Goal: Task Accomplishment & Management: Manage account settings

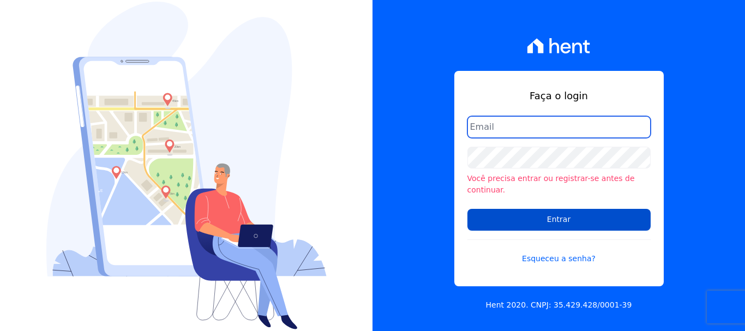
type input "cobrancacabralce@gmail.com"
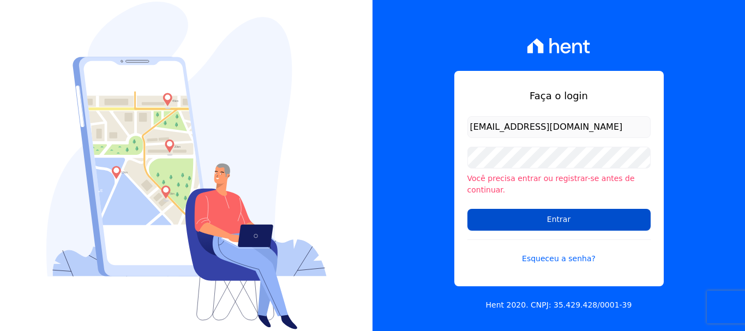
click at [543, 215] on input "Entrar" at bounding box center [558, 220] width 183 height 22
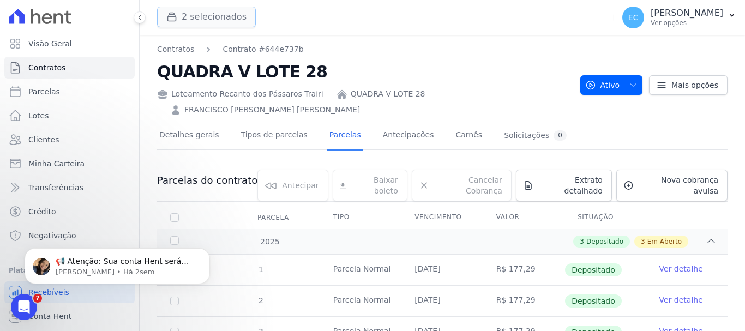
click at [182, 7] on button "2 selecionados" at bounding box center [206, 17] width 99 height 21
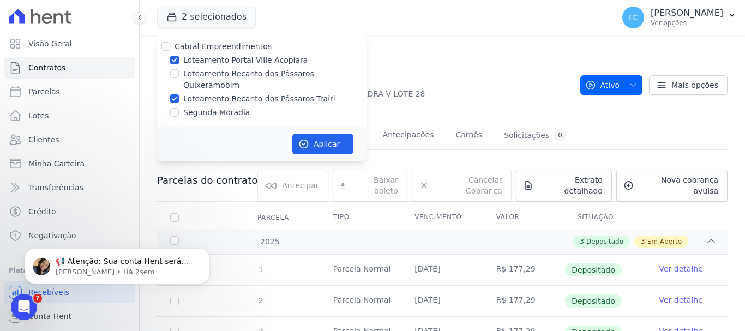
click at [256, 73] on label "Loteamento Recanto dos Pássaros Quixeramobim" at bounding box center [274, 79] width 183 height 23
click at [179, 73] on input "Loteamento Recanto dos Pássaros Quixeramobim" at bounding box center [174, 73] width 9 height 9
checkbox input "true"
drag, startPoint x: 253, startPoint y: 91, endPoint x: 255, endPoint y: 84, distance: 7.4
click at [253, 93] on label "Loteamento Recanto dos Pássaros Trairi" at bounding box center [259, 98] width 152 height 11
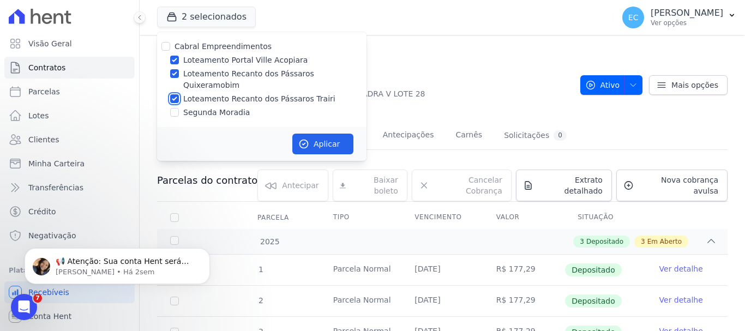
click at [179, 94] on input "Loteamento Recanto dos Pássaros Trairi" at bounding box center [174, 98] width 9 height 9
checkbox input "false"
click at [259, 59] on label "Loteamento Portal Ville Acopiara" at bounding box center [245, 60] width 124 height 11
click at [179, 59] on input "Loteamento Portal Ville Acopiara" at bounding box center [174, 60] width 9 height 9
checkbox input "false"
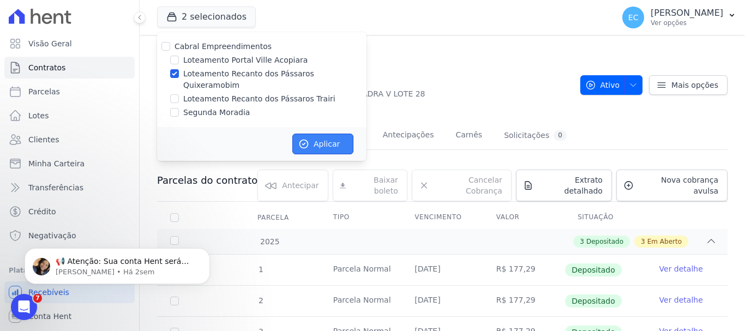
click at [340, 135] on button "Aplicar" at bounding box center [322, 144] width 61 height 21
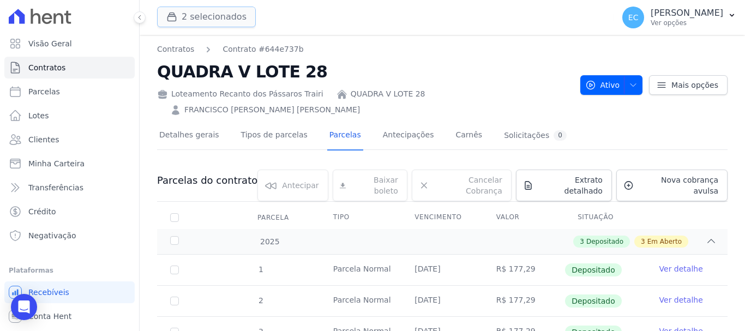
drag, startPoint x: 238, startPoint y: 13, endPoint x: 238, endPoint y: 19, distance: 6.0
click at [238, 14] on button "2 selecionados" at bounding box center [206, 17] width 99 height 21
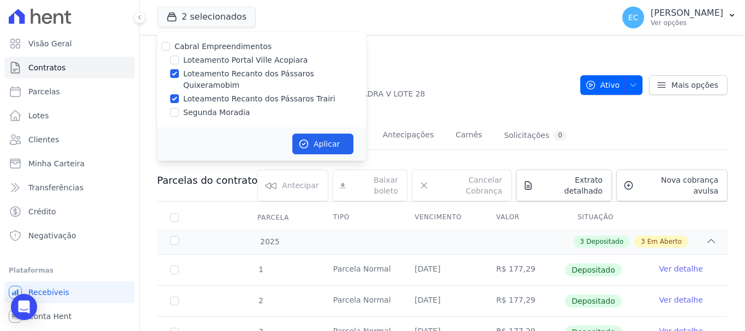
click at [250, 93] on label "Loteamento Recanto dos Pássaros Trairi" at bounding box center [259, 98] width 152 height 11
click at [179, 94] on input "Loteamento Recanto dos Pássaros Trairi" at bounding box center [174, 98] width 9 height 9
checkbox input "false"
click at [318, 134] on button "Aplicar" at bounding box center [322, 144] width 61 height 21
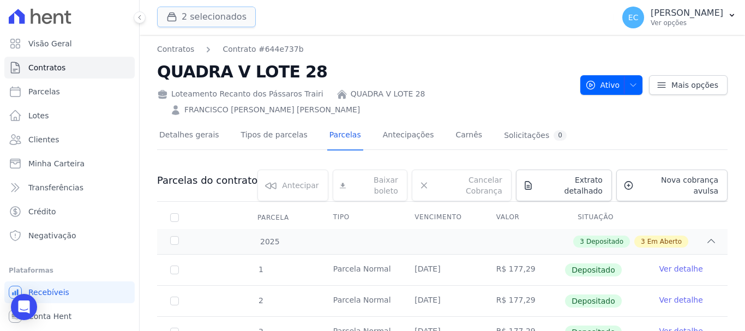
click at [203, 13] on button "2 selecionados" at bounding box center [206, 17] width 99 height 21
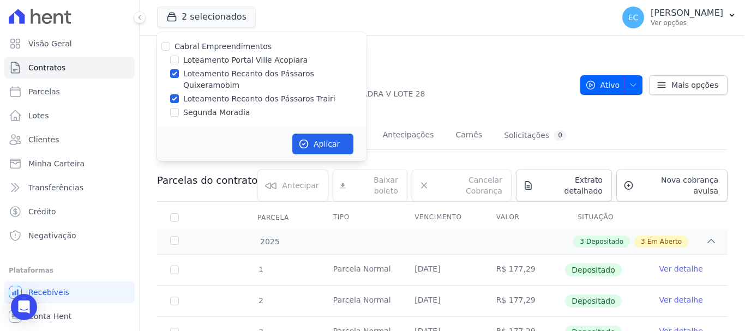
click at [273, 93] on label "Loteamento Recanto dos Pássaros Trairi" at bounding box center [259, 98] width 152 height 11
click at [179, 94] on input "Loteamento Recanto dos Pássaros Trairi" at bounding box center [174, 98] width 9 height 9
checkbox input "false"
click at [323, 134] on button "Aplicar" at bounding box center [322, 144] width 61 height 21
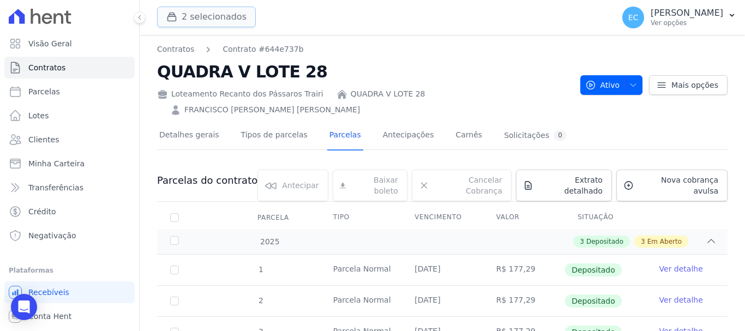
click at [222, 16] on button "2 selecionados" at bounding box center [206, 17] width 99 height 21
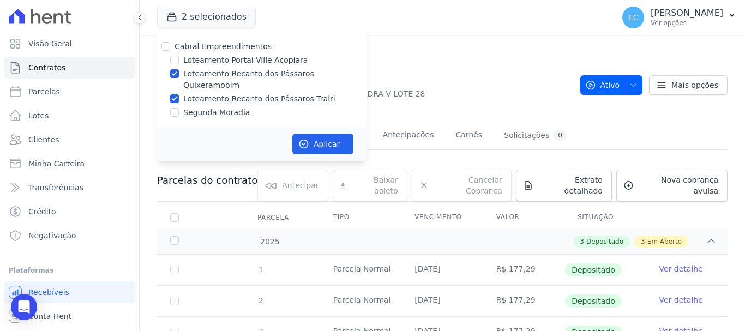
click at [256, 93] on label "Loteamento Recanto dos Pássaros Trairi" at bounding box center [259, 98] width 152 height 11
click at [179, 94] on input "Loteamento Recanto dos Pássaros Trairi" at bounding box center [174, 98] width 9 height 9
checkbox input "false"
click at [317, 134] on button "Aplicar" at bounding box center [322, 144] width 61 height 21
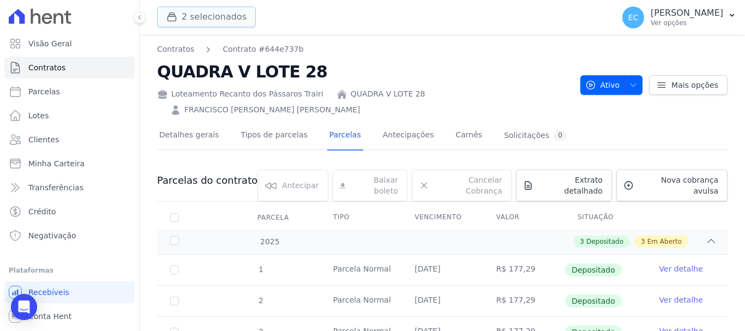
click at [214, 18] on button "2 selecionados" at bounding box center [206, 17] width 99 height 21
click at [233, 25] on button "2 selecionados" at bounding box center [206, 17] width 99 height 21
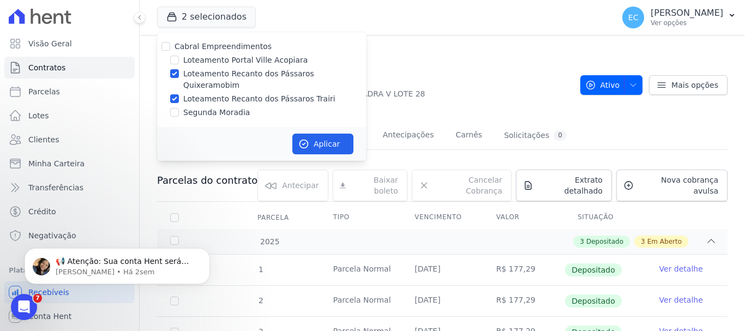
click at [230, 93] on label "Loteamento Recanto dos Pássaros Trairi" at bounding box center [259, 98] width 152 height 11
click at [179, 94] on input "Loteamento Recanto dos Pássaros Trairi" at bounding box center [174, 98] width 9 height 9
checkbox input "false"
click at [318, 134] on button "Aplicar" at bounding box center [322, 144] width 61 height 21
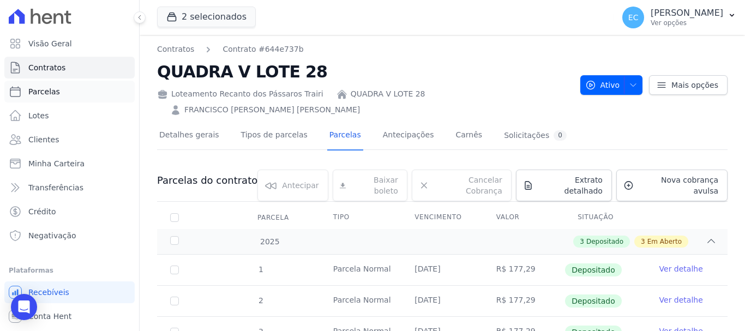
click at [56, 95] on span "Parcelas" at bounding box center [44, 91] width 32 height 11
click at [79, 40] on link "Visão Geral" at bounding box center [69, 44] width 130 height 22
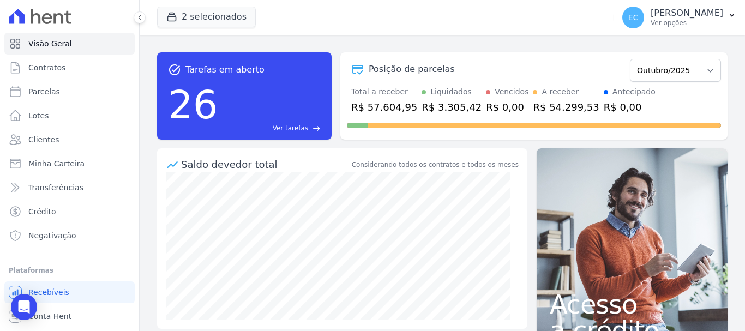
select select
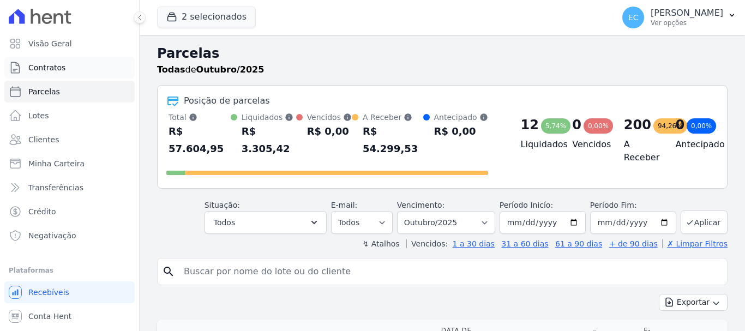
click at [87, 74] on link "Contratos" at bounding box center [69, 68] width 130 height 22
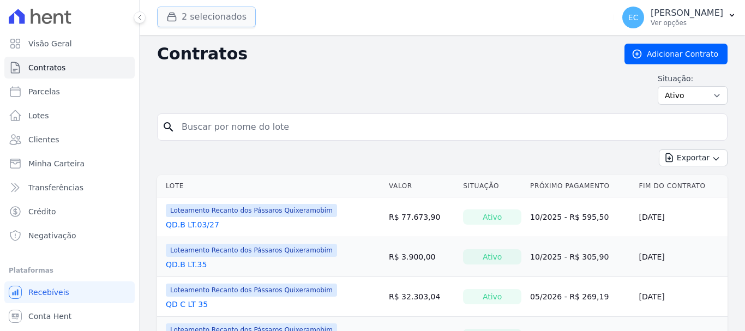
click at [225, 20] on button "2 selecionados" at bounding box center [206, 17] width 99 height 21
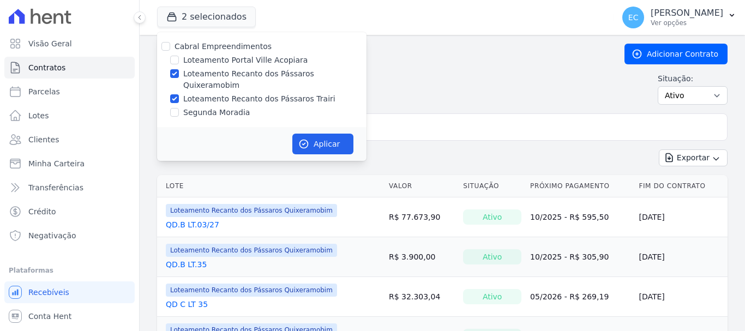
click at [256, 93] on label "Loteamento Recanto dos Pássaros Trairi" at bounding box center [259, 98] width 152 height 11
click at [179, 94] on input "Loteamento Recanto dos Pássaros Trairi" at bounding box center [174, 98] width 9 height 9
checkbox input "false"
click at [332, 140] on button "Aplicar" at bounding box center [322, 144] width 61 height 21
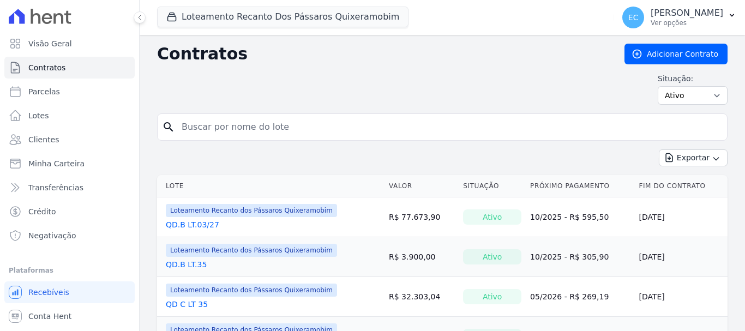
click at [291, 130] on input "search" at bounding box center [449, 127] width 548 height 22
type input "b"
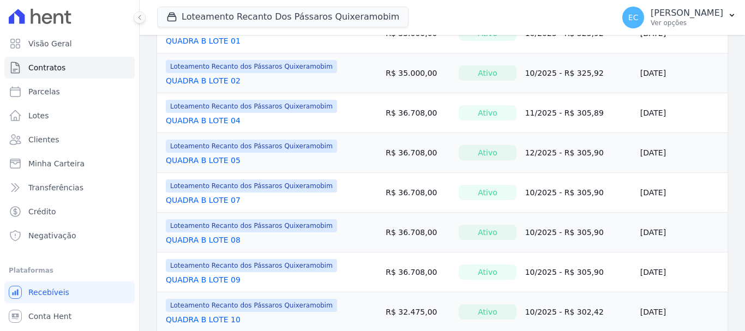
scroll to position [273, 0]
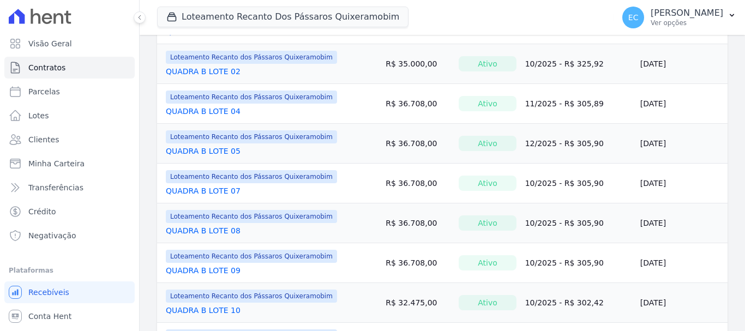
click at [213, 111] on link "QUADRA B LOTE 04" at bounding box center [203, 111] width 75 height 11
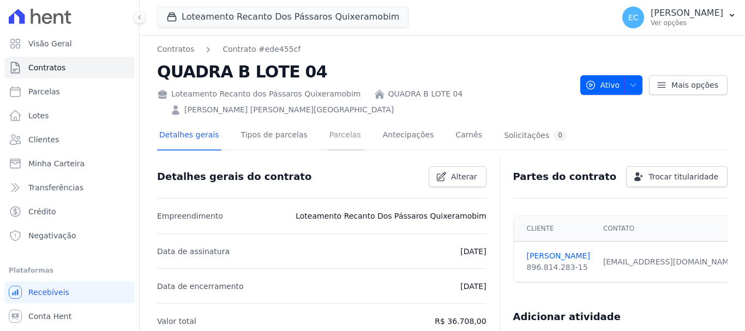
click at [327, 123] on link "Parcelas" at bounding box center [345, 136] width 36 height 29
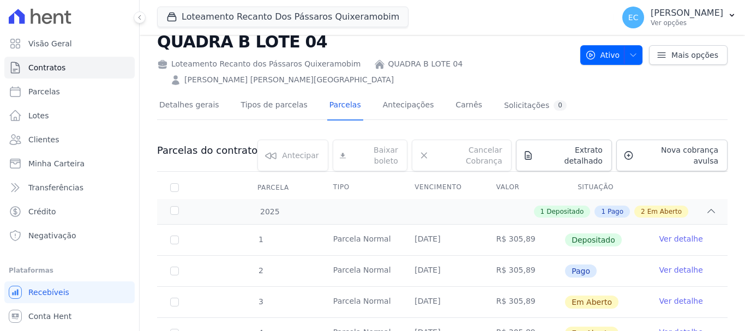
scroll to position [55, 0]
